Goal: Communication & Community: Participate in discussion

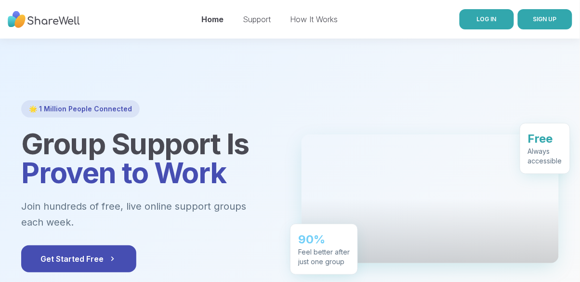
click at [489, 19] on span "LOG IN" at bounding box center [487, 18] width 20 height 7
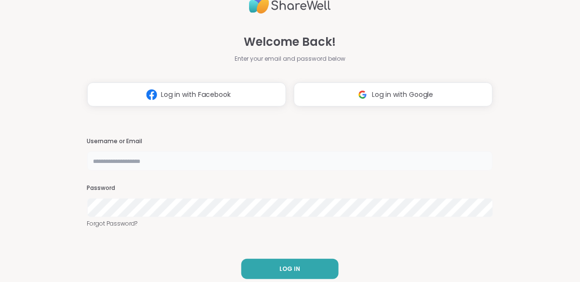
click at [125, 162] on input "text" at bounding box center [290, 160] width 406 height 19
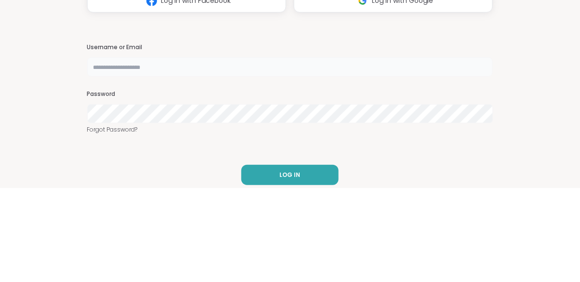
type input "**********"
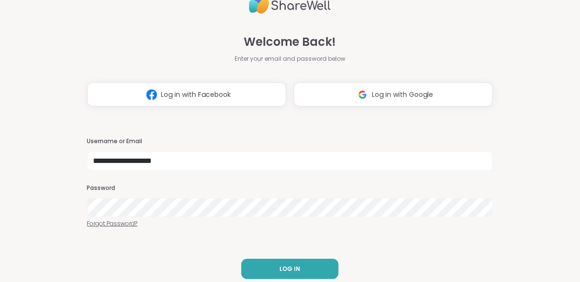
click at [110, 221] on link "Forgot Password?" at bounding box center [290, 223] width 406 height 9
click at [107, 165] on input "text" at bounding box center [290, 160] width 406 height 19
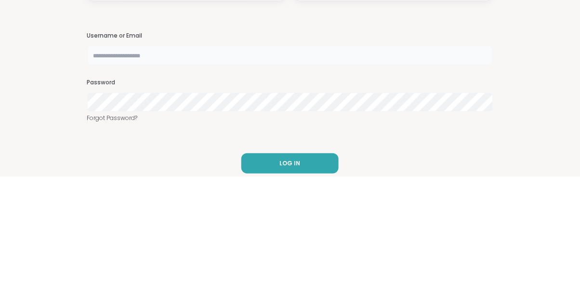
type input "**********"
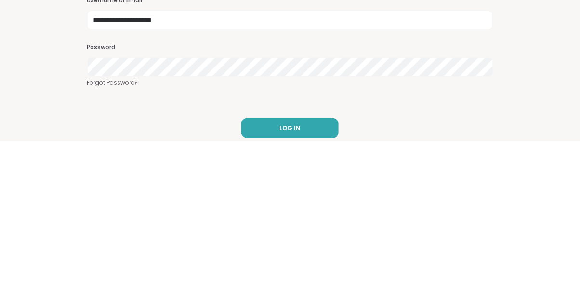
click at [51, 221] on div "**********" at bounding box center [290, 141] width 580 height 282
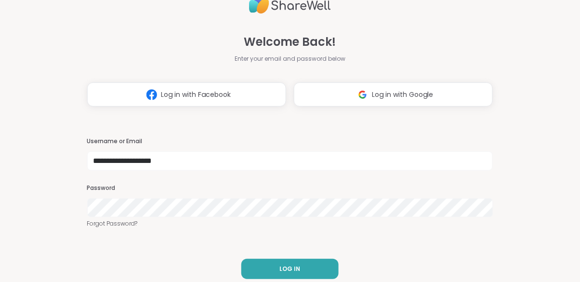
scroll to position [9, 0]
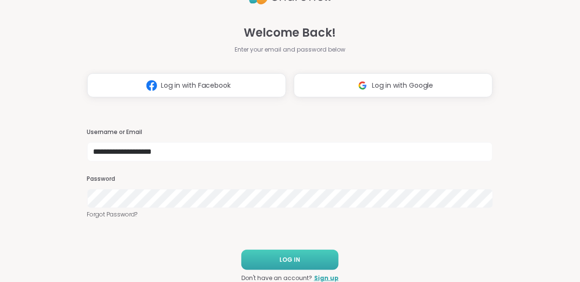
click at [323, 256] on button "LOG IN" at bounding box center [289, 260] width 97 height 20
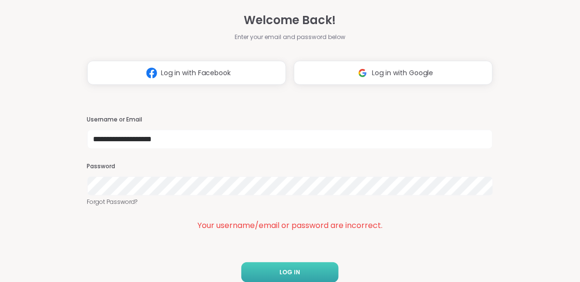
scroll to position [0, 0]
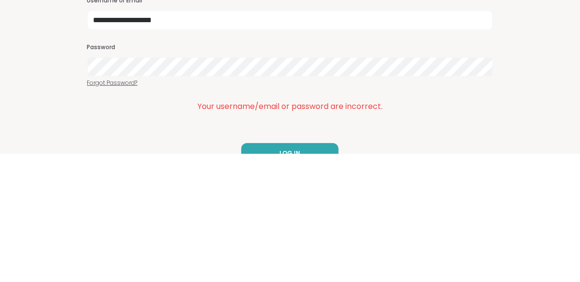
click at [91, 213] on link "Forgot Password?" at bounding box center [290, 211] width 406 height 9
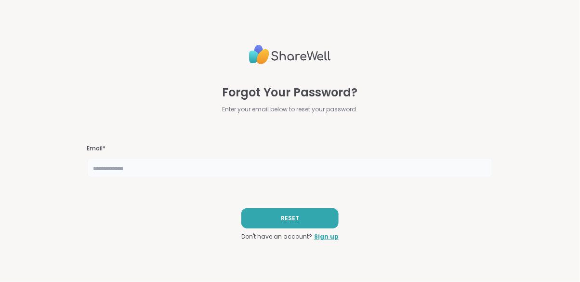
click at [128, 166] on input "text" at bounding box center [290, 167] width 406 height 19
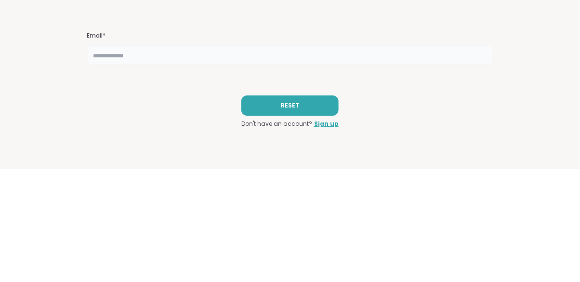
type input "**********"
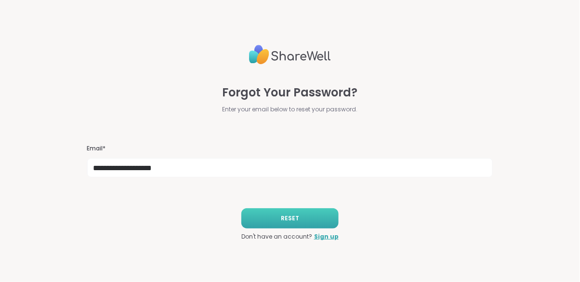
click at [245, 220] on button "RESET" at bounding box center [289, 218] width 97 height 20
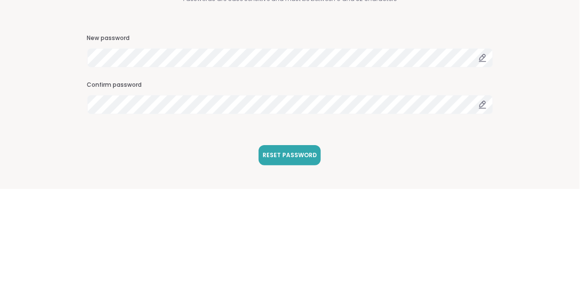
click at [54, 182] on div "Enter your new password below Passwords are case sensitive and must be between …" at bounding box center [290, 141] width 580 height 282
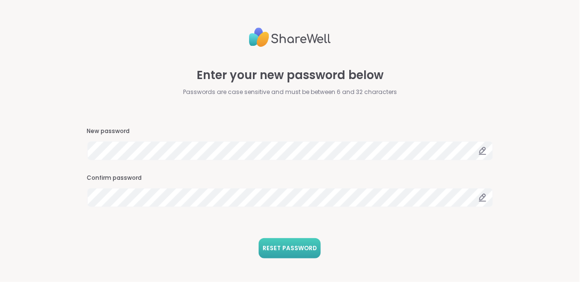
click at [317, 251] on button "RESET PASSWORD" at bounding box center [290, 248] width 62 height 20
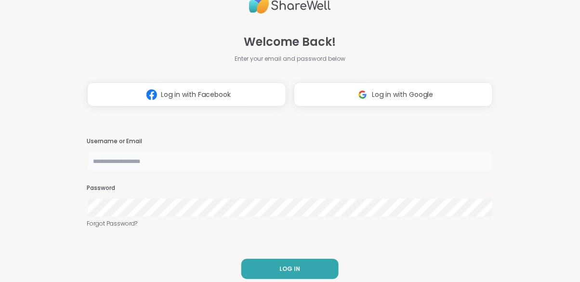
click at [117, 160] on input "text" at bounding box center [290, 160] width 406 height 19
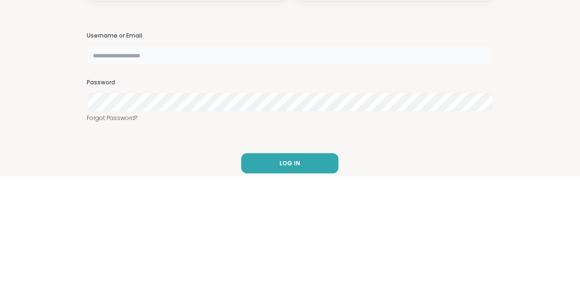
type input "**********"
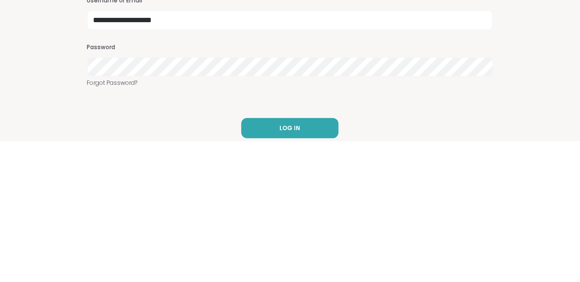
click at [41, 218] on div "**********" at bounding box center [290, 141] width 580 height 282
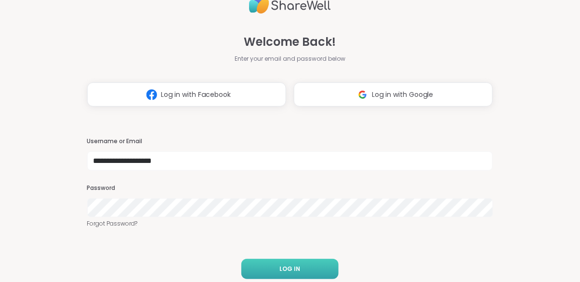
click at [322, 266] on button "LOG IN" at bounding box center [289, 269] width 97 height 20
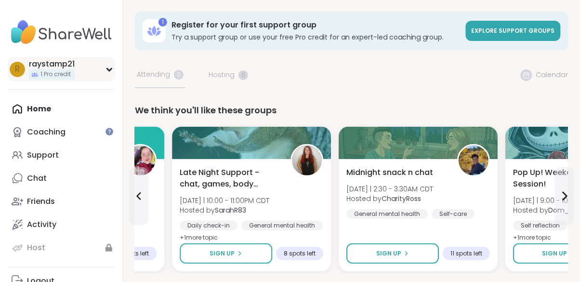
click at [92, 79] on div "r raystamp21 1 Pro credit" at bounding box center [61, 69] width 107 height 25
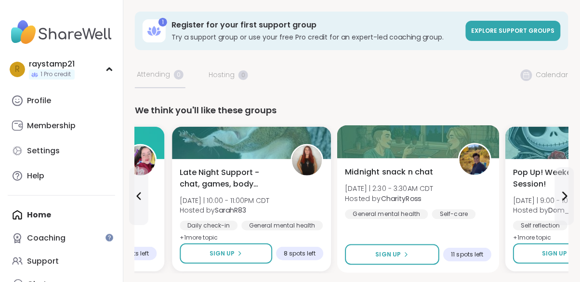
click at [475, 164] on img at bounding box center [475, 160] width 30 height 30
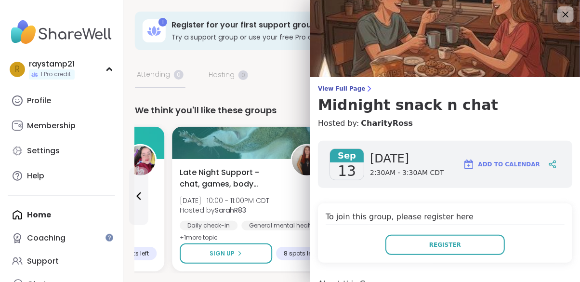
click at [565, 15] on icon at bounding box center [566, 15] width 6 height 6
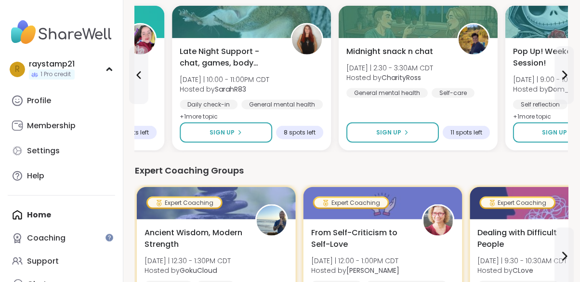
scroll to position [133, 0]
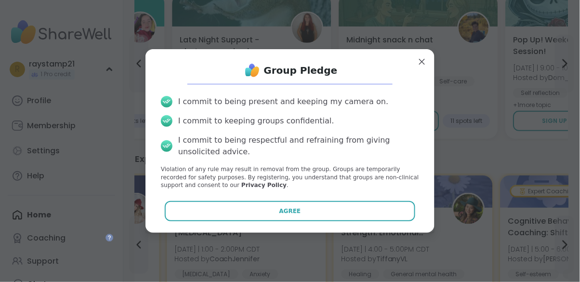
click at [172, 109] on icon at bounding box center [167, 101] width 12 height 15
click at [171, 109] on icon at bounding box center [167, 101] width 12 height 15
click at [175, 127] on div "I commit to keeping groups confidential." at bounding box center [290, 121] width 258 height 12
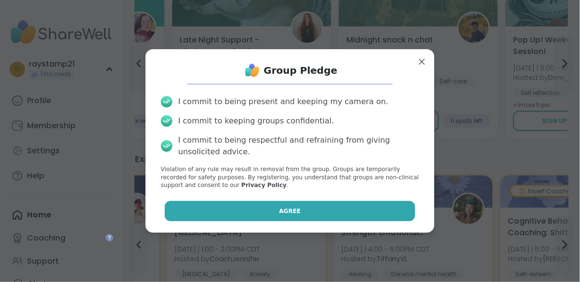
click at [214, 221] on button "Agree" at bounding box center [290, 211] width 251 height 20
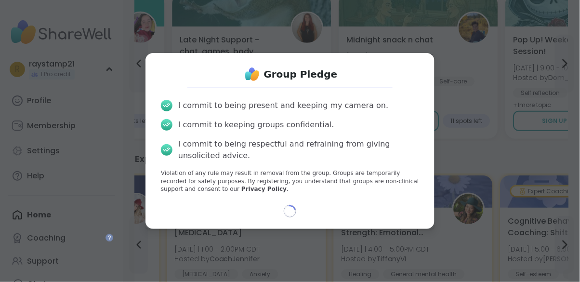
select select "**"
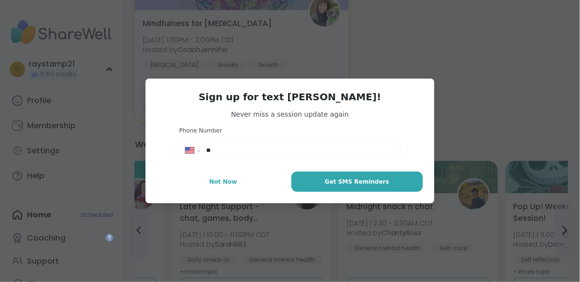
click at [220, 155] on input "**" at bounding box center [300, 151] width 188 height 10
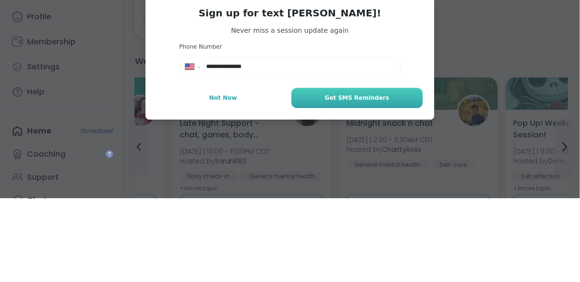
type input "**********"
click at [312, 177] on button "Get SMS Reminders" at bounding box center [358, 182] width 132 height 20
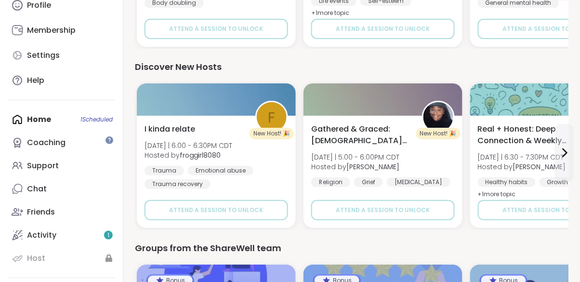
scroll to position [97, 0]
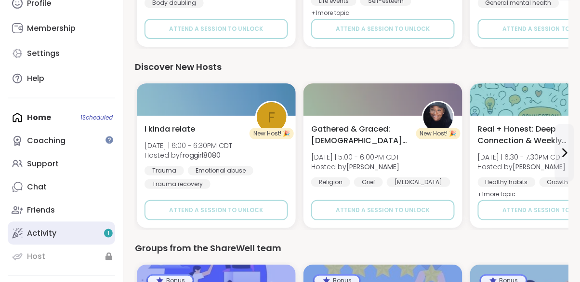
click at [75, 241] on link "Activity 1" at bounding box center [61, 233] width 107 height 23
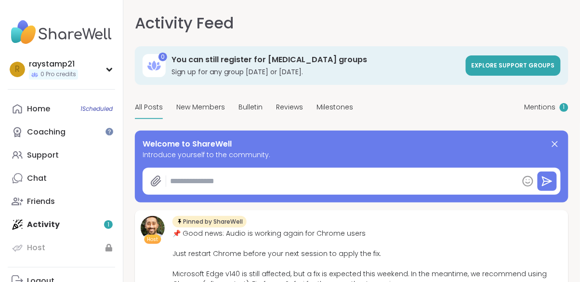
type textarea "*"
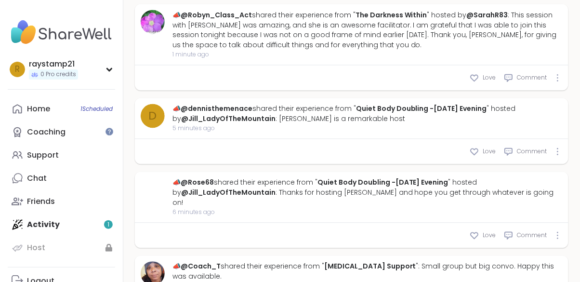
scroll to position [384, 0]
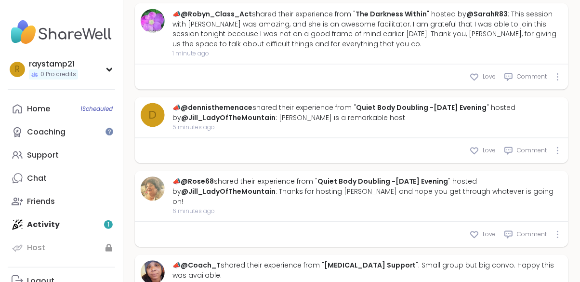
click at [57, 223] on div "Home 1 Scheduled Coaching Support Chat Friends Activity 1 Host" at bounding box center [61, 178] width 107 height 162
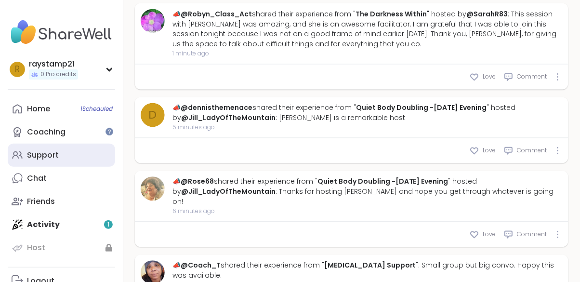
click at [49, 157] on div "Support" at bounding box center [43, 155] width 32 height 11
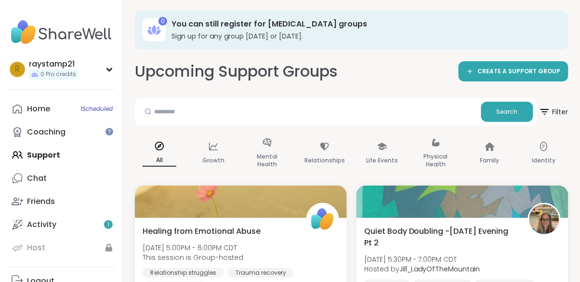
scroll to position [2, 0]
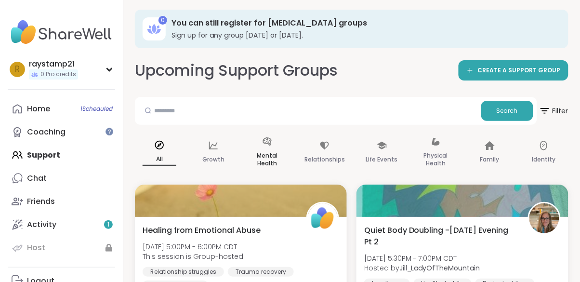
click at [271, 155] on p "Mental Health" at bounding box center [268, 159] width 34 height 19
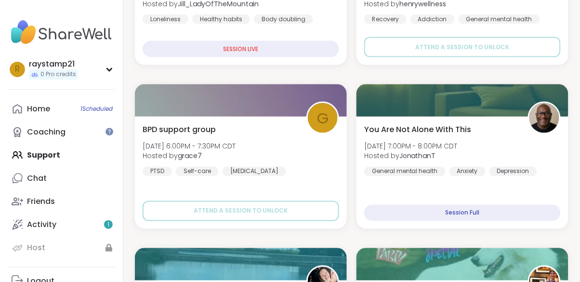
scroll to position [289, 0]
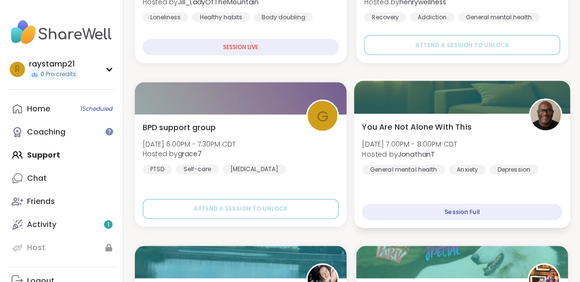
click at [530, 131] on div at bounding box center [546, 115] width 33 height 33
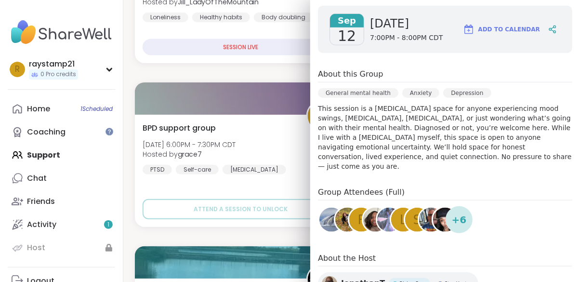
scroll to position [141, 0]
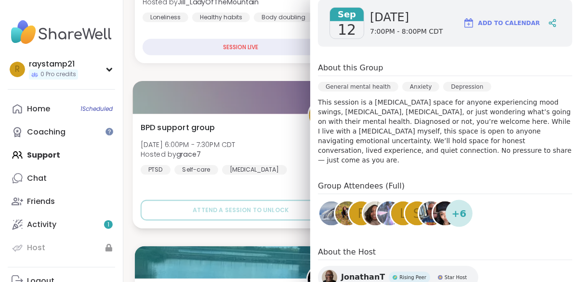
click at [151, 144] on span "Fri, Sep 12 | 6:00PM - 7:30PM CDT" at bounding box center [188, 144] width 95 height 10
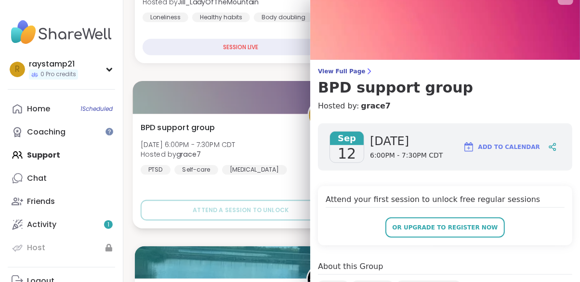
scroll to position [0, 0]
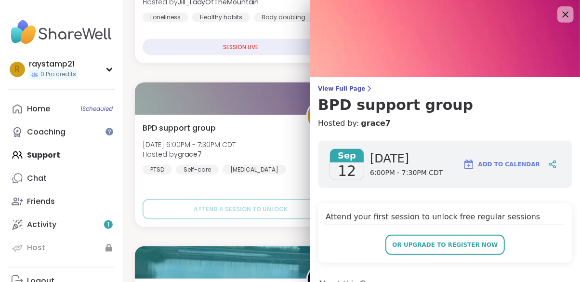
click at [570, 16] on icon at bounding box center [565, 14] width 12 height 12
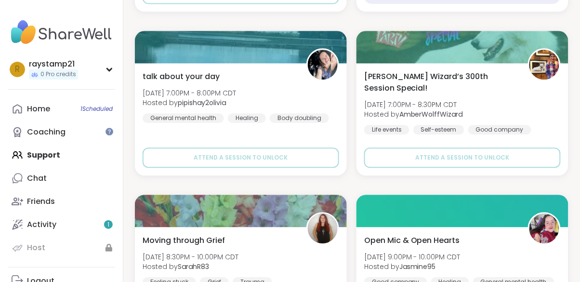
scroll to position [507, 0]
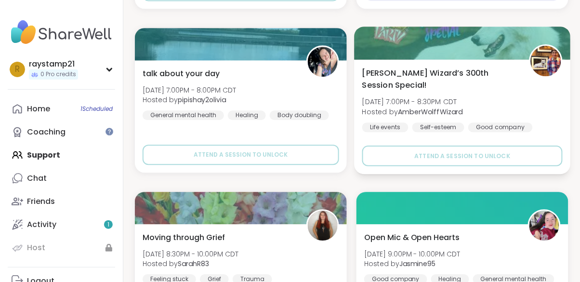
click at [524, 69] on div "Wolff Wizard’s 300th Session Special! Fri, Sep 12 | 7:00PM - 8:30PM CDT Hosted …" at bounding box center [462, 99] width 200 height 65
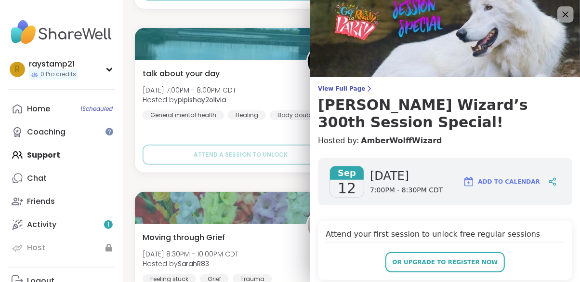
click at [566, 14] on icon at bounding box center [566, 15] width 6 height 6
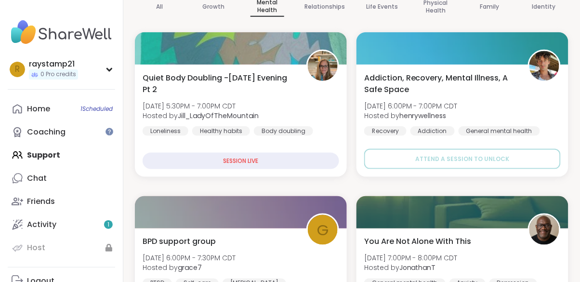
scroll to position [0, 0]
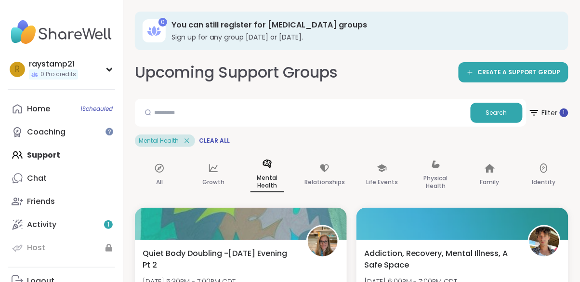
click at [155, 31] on icon at bounding box center [154, 30] width 4 height 9
click at [185, 26] on h3 "You can still register for peer support groups" at bounding box center [364, 25] width 384 height 11
